Goal: Find contact information: Find contact information

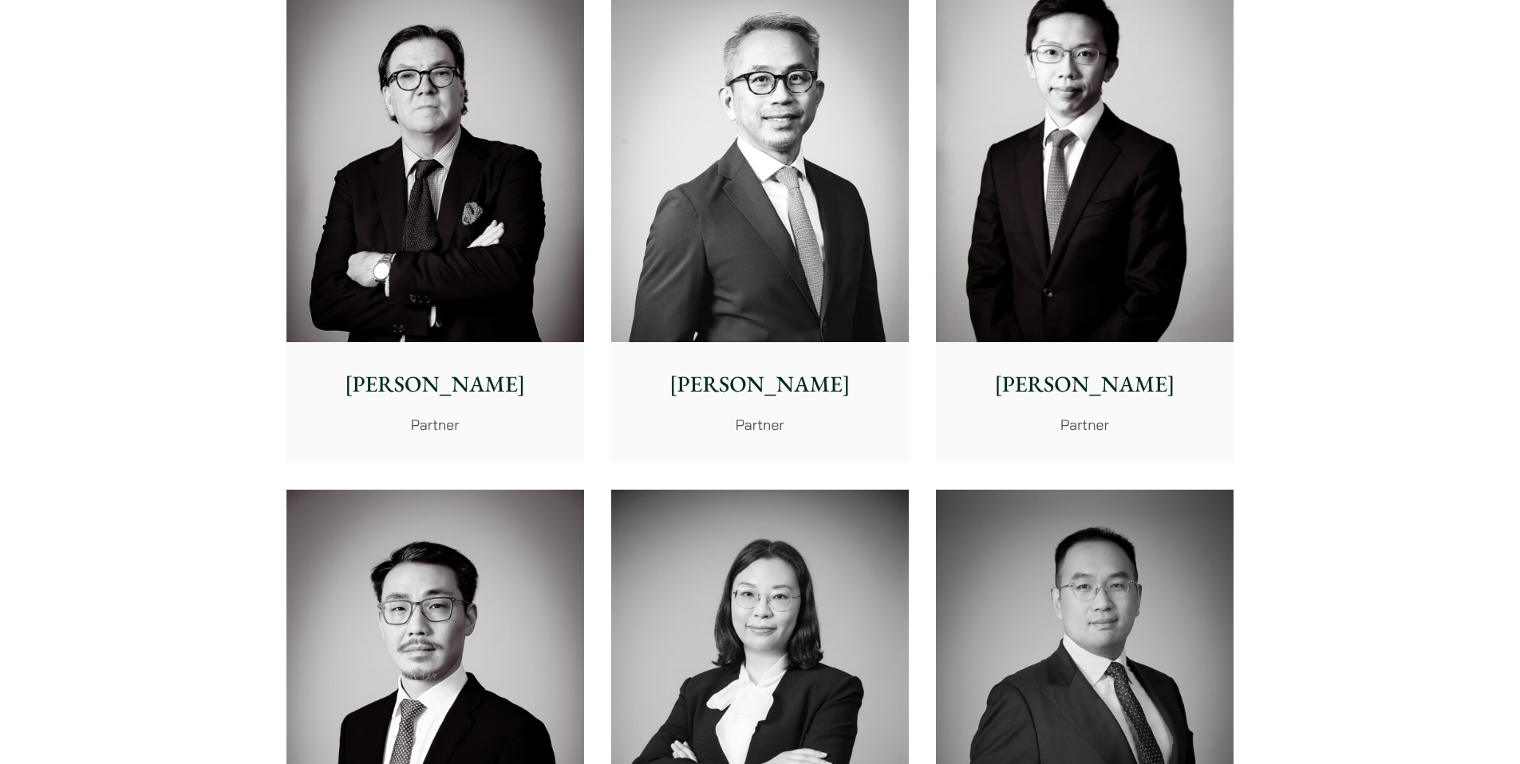
scroll to position [1905, 0]
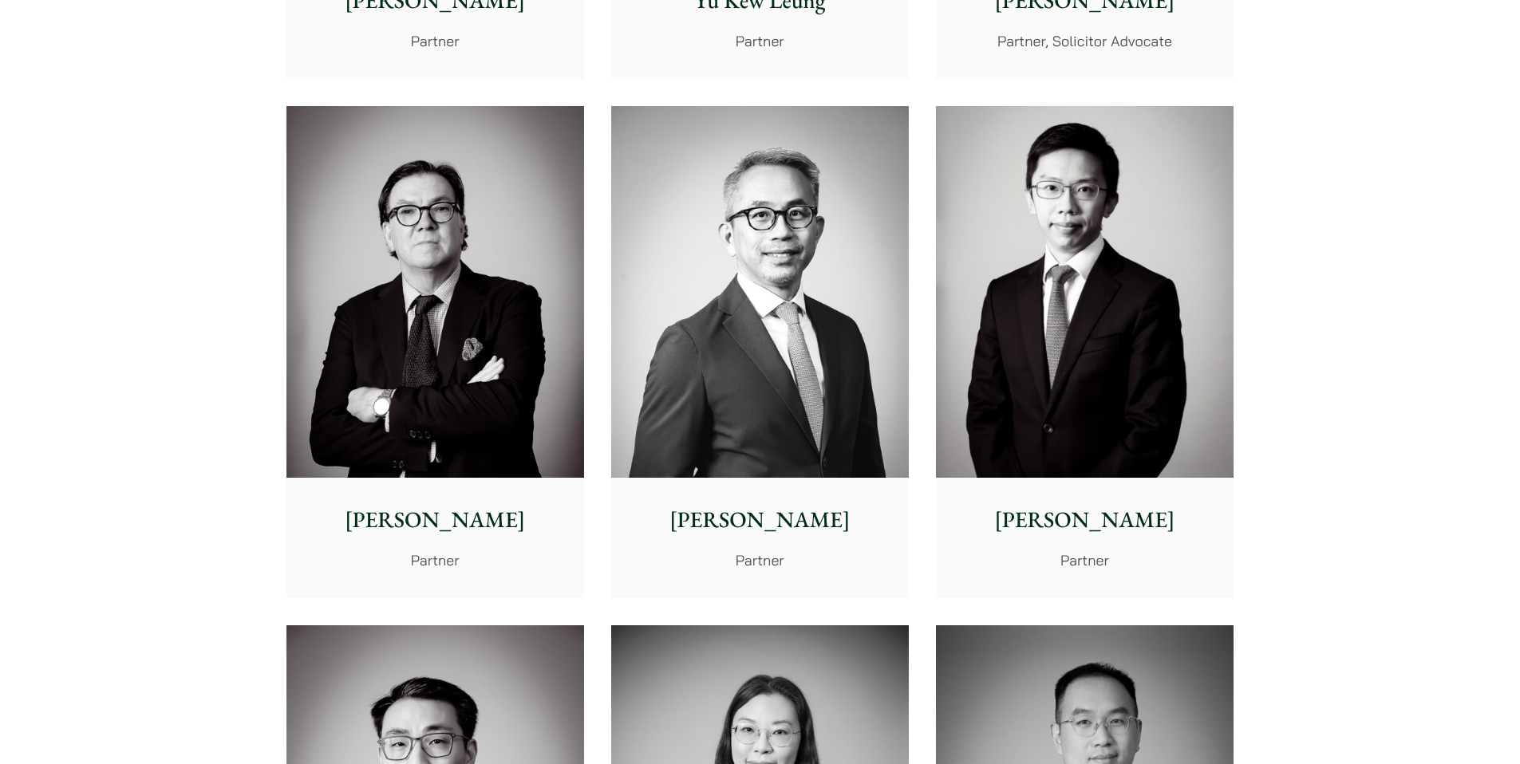
click at [1124, 313] on img at bounding box center [1085, 292] width 298 height 373
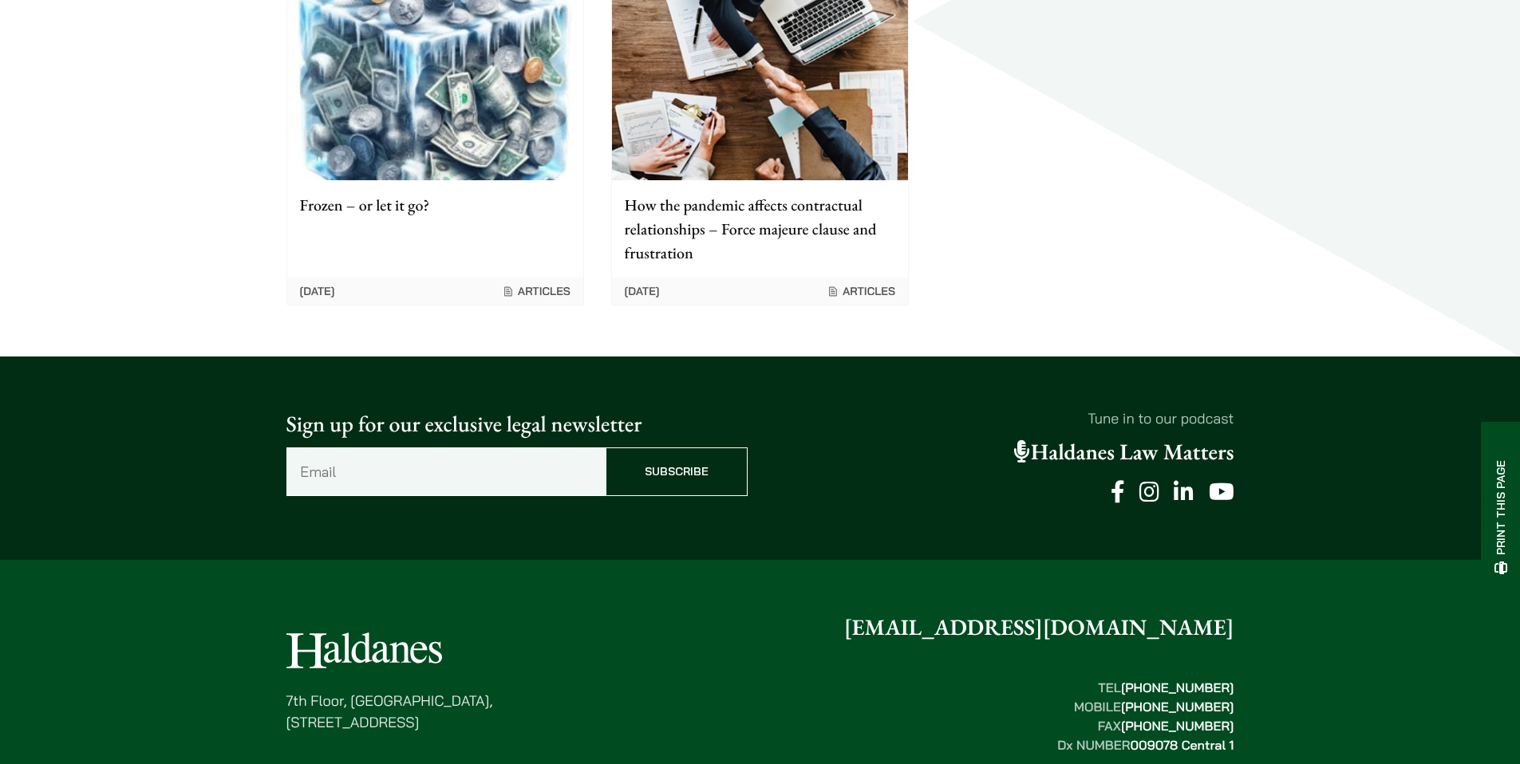
scroll to position [813, 0]
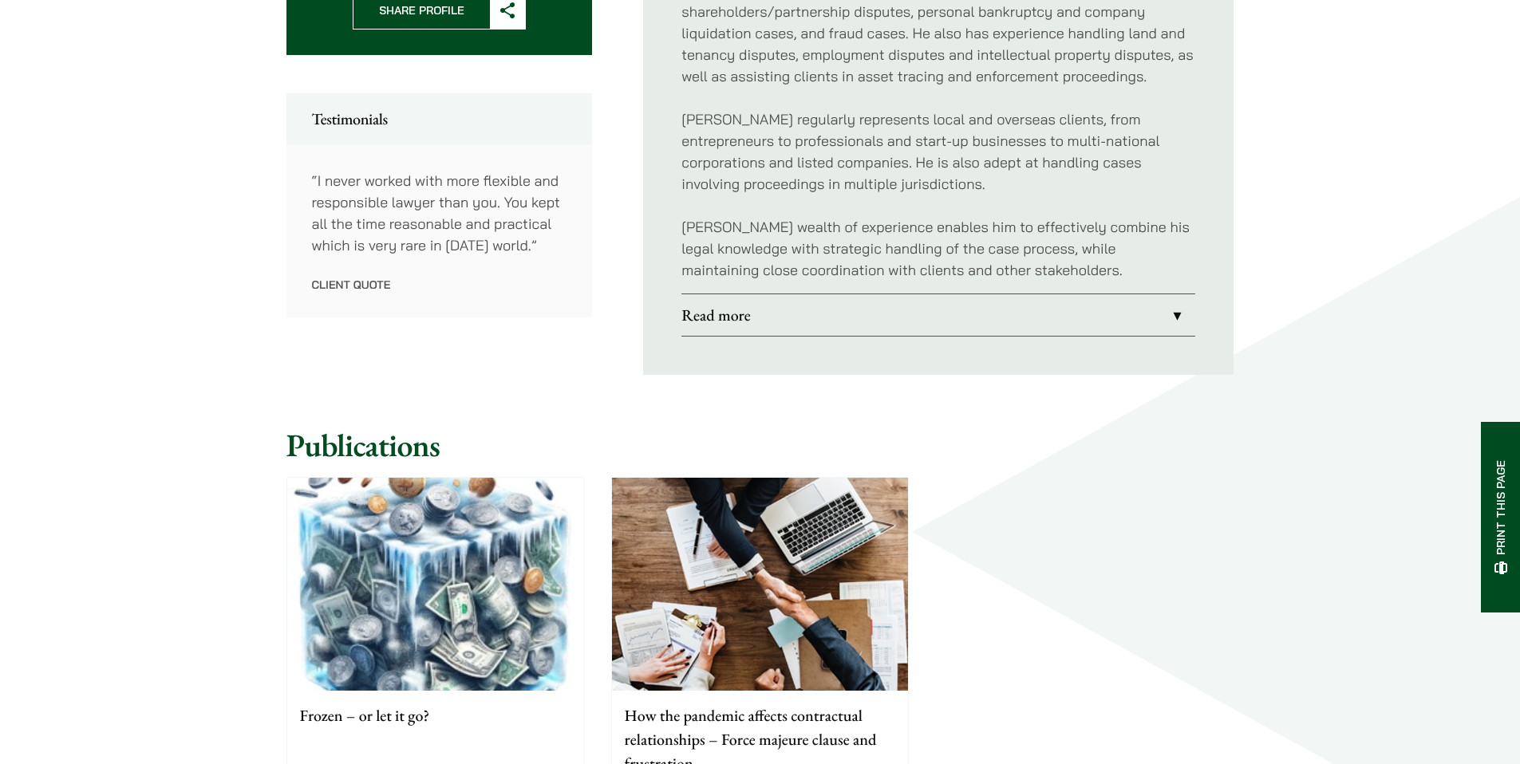
click at [881, 317] on link "Read more" at bounding box center [938, 314] width 514 height 41
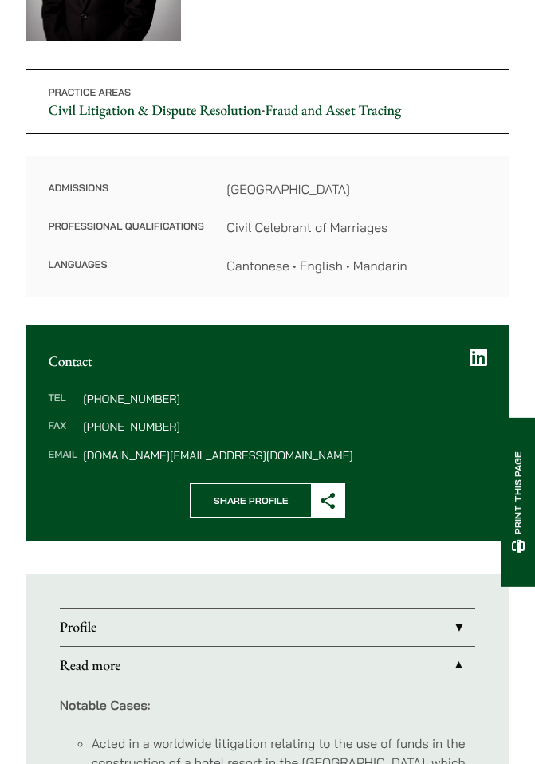
scroll to position [286, 0]
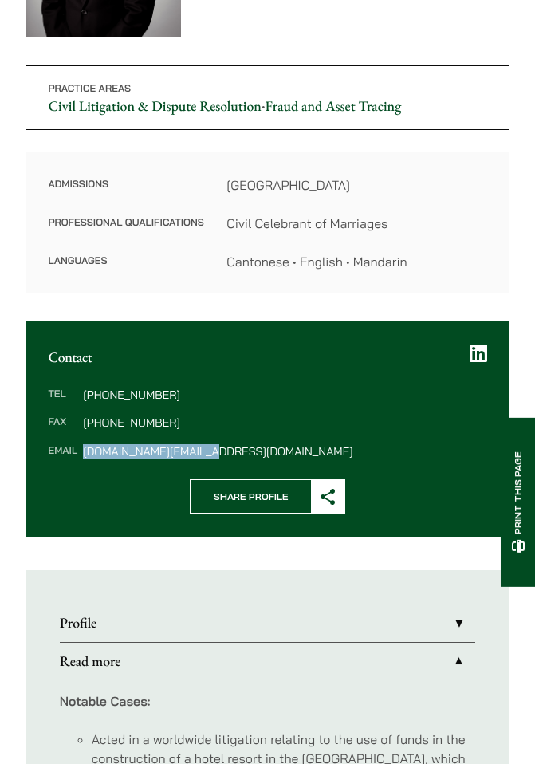
drag, startPoint x: 216, startPoint y: 453, endPoint x: 83, endPoint y: 456, distance: 133.3
click at [83, 456] on dd "henry.ma@haldanes.com" at bounding box center [285, 451] width 404 height 11
copy dd "henry.ma@haldanes.com"
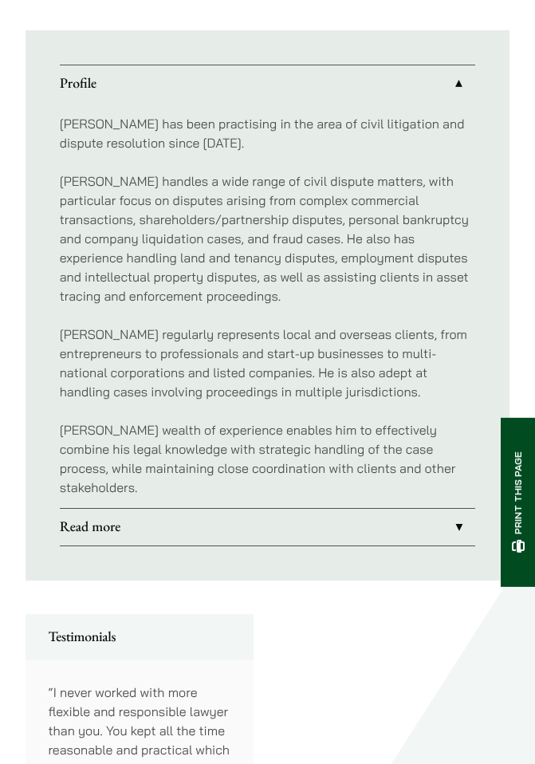
scroll to position [857, 0]
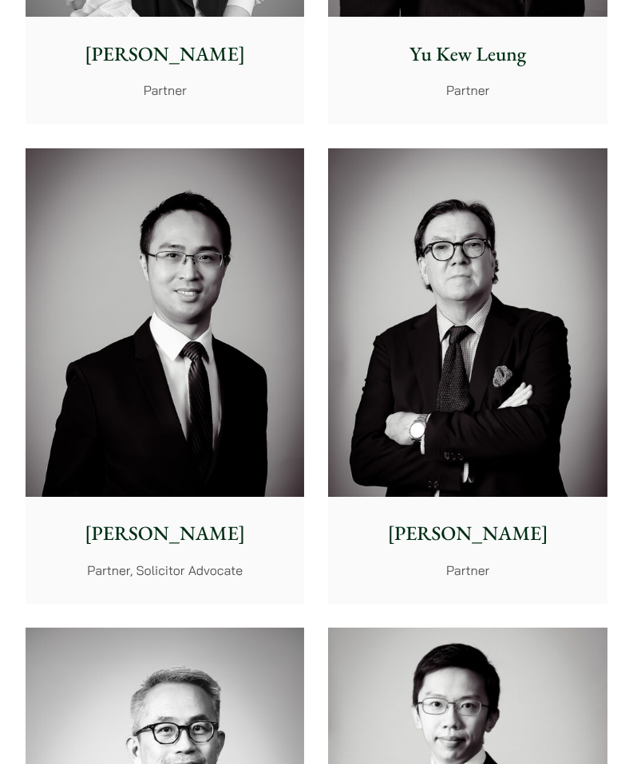
scroll to position [2138, 0]
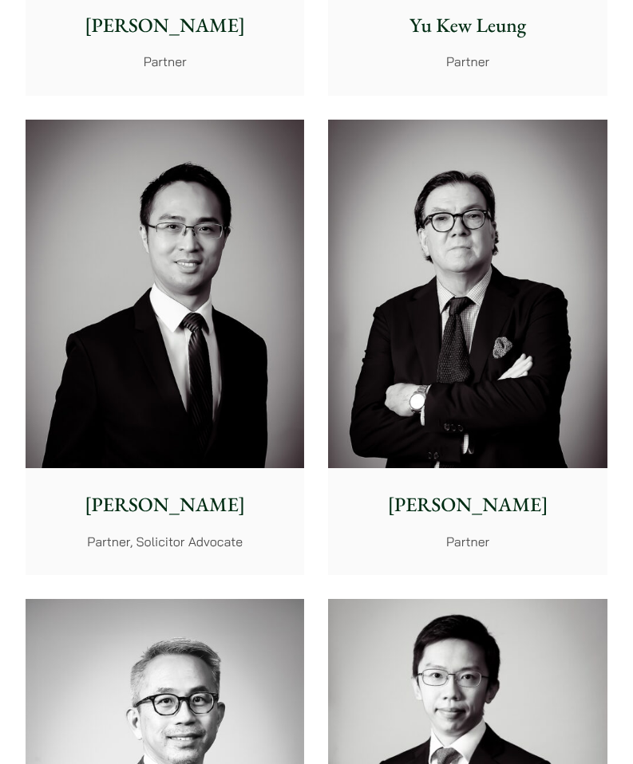
click at [203, 338] on img at bounding box center [165, 294] width 278 height 349
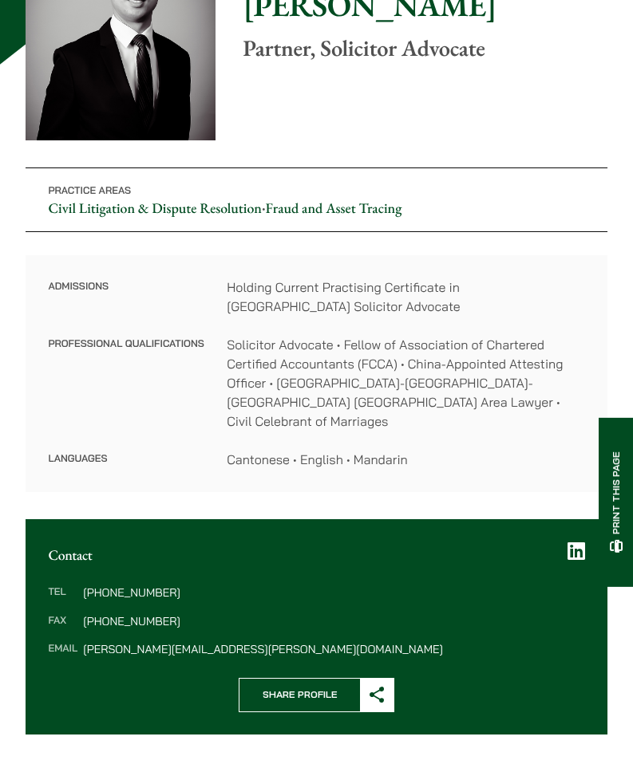
scroll to position [307, 0]
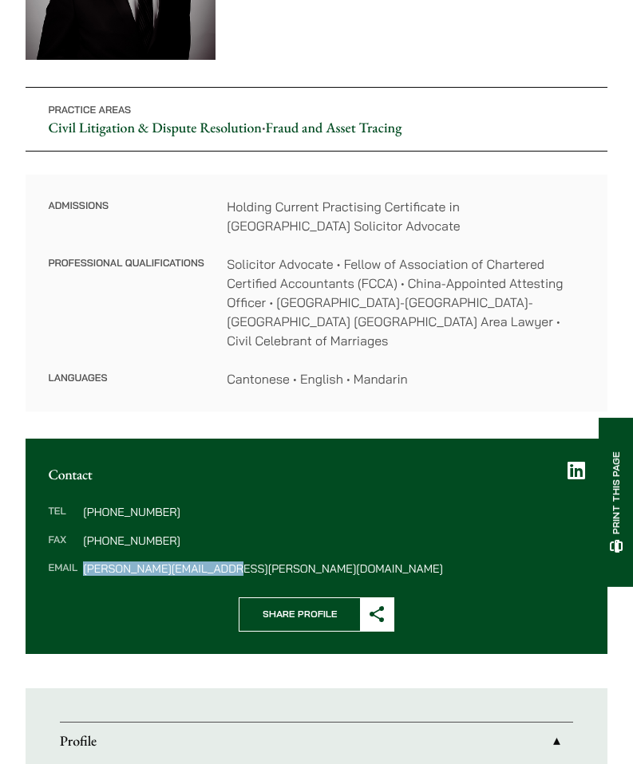
drag, startPoint x: 113, startPoint y: 548, endPoint x: 235, endPoint y: 553, distance: 121.4
click at [235, 563] on dd "nathan.wong@haldanes.com" at bounding box center [333, 568] width 501 height 11
copy dd "nathan.wong@haldanes.com"
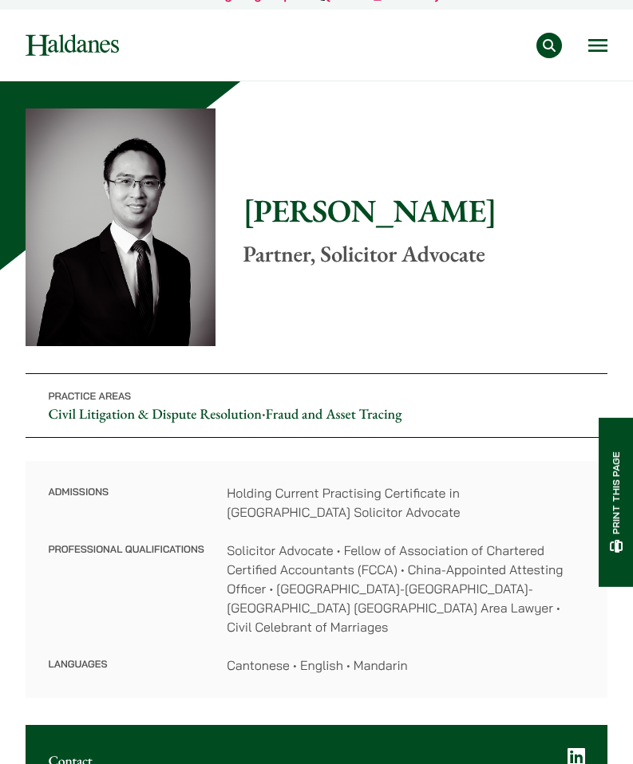
scroll to position [52, 0]
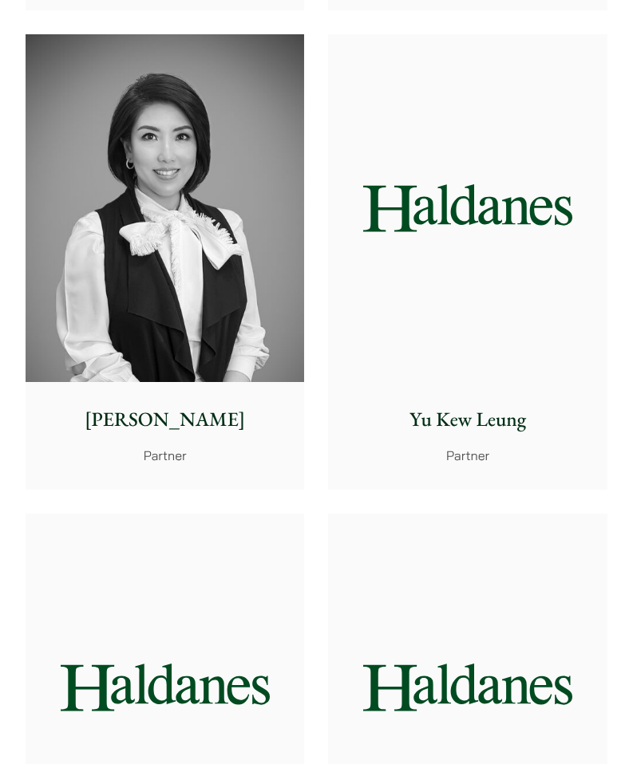
scroll to position [1745, 0]
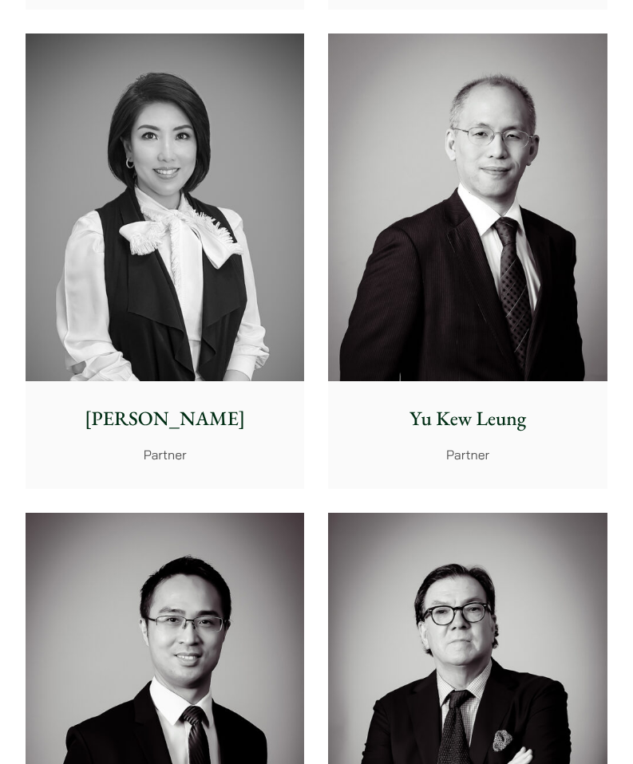
click at [546, 261] on img at bounding box center [467, 208] width 278 height 349
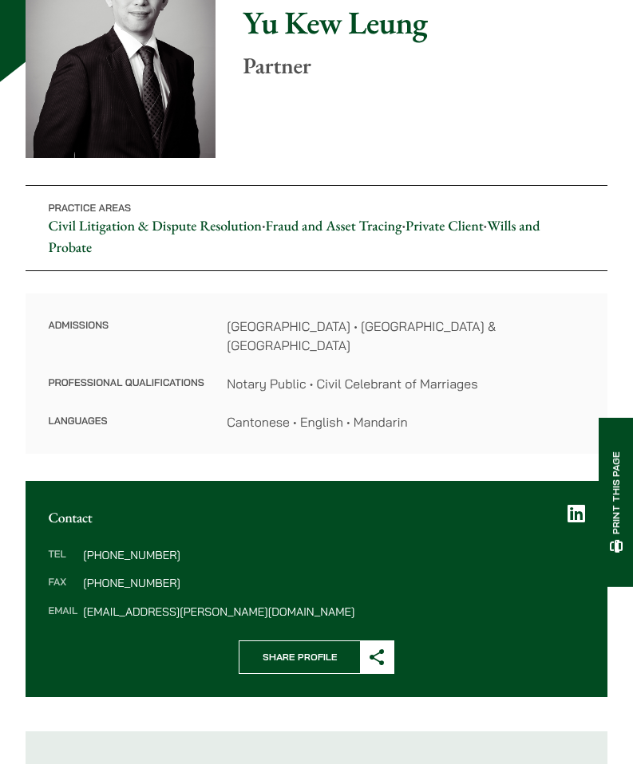
scroll to position [273, 0]
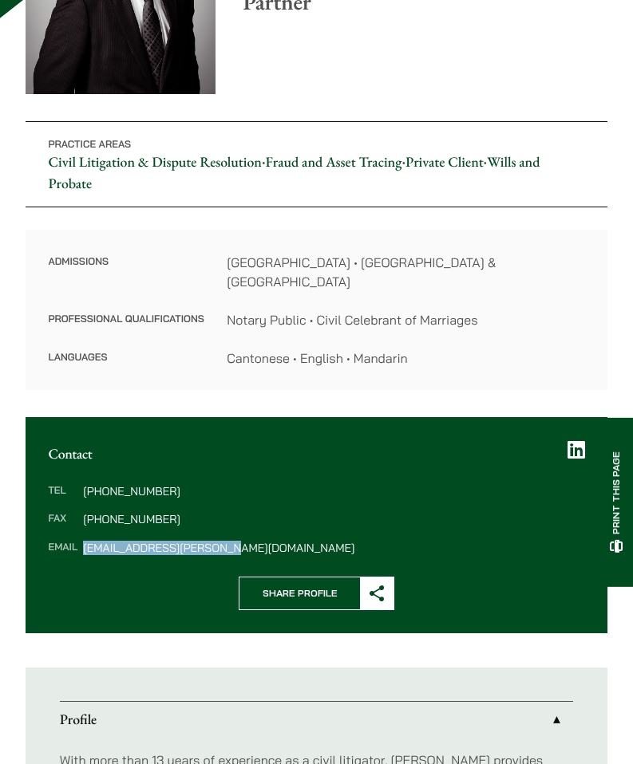
drag, startPoint x: 85, startPoint y: 534, endPoint x: 230, endPoint y: 527, distance: 144.6
click at [230, 543] on dd "[EMAIL_ADDRESS][PERSON_NAME][DOMAIN_NAME]" at bounding box center [333, 548] width 501 height 11
copy dd "[EMAIL_ADDRESS][PERSON_NAME][DOMAIN_NAME]"
